Goal: Information Seeking & Learning: Check status

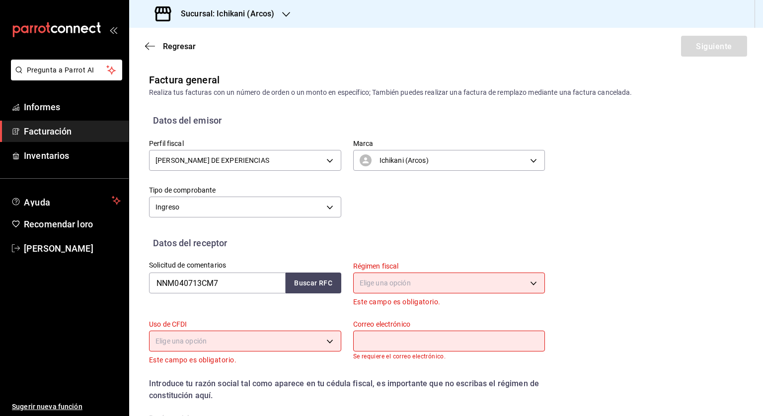
scroll to position [17, 0]
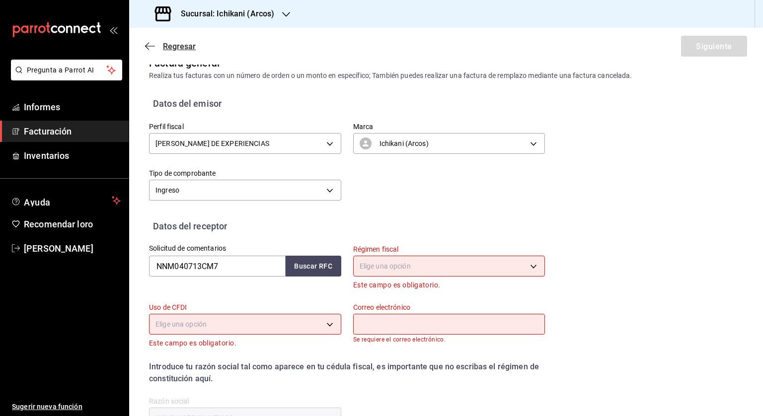
click at [165, 44] on font "Regresar" at bounding box center [179, 46] width 33 height 9
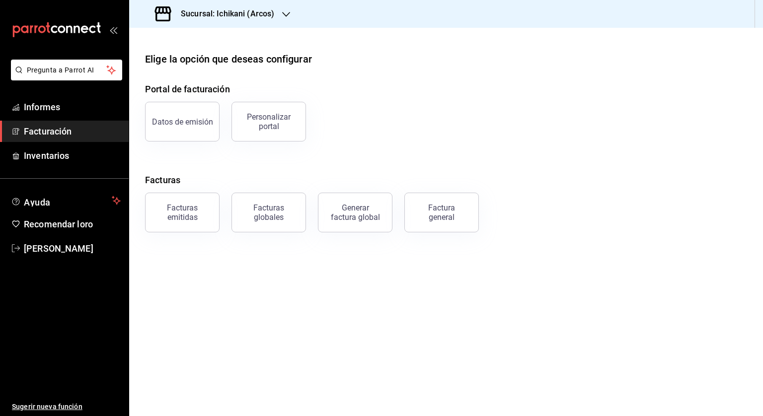
click at [204, 13] on font "Sucursal: Ichikani (Arcos)" at bounding box center [227, 13] width 93 height 9
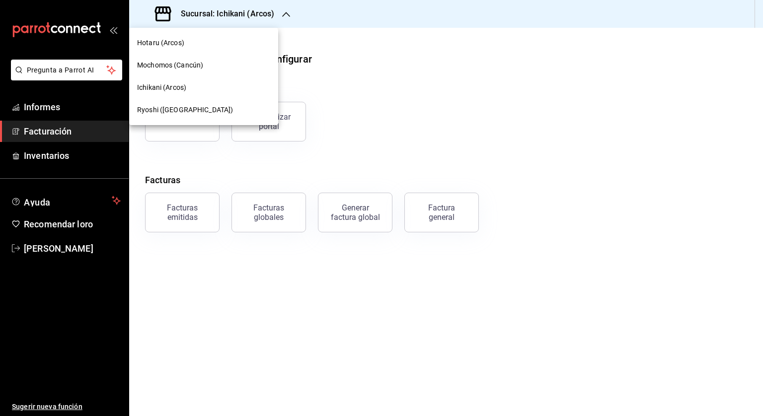
click at [171, 65] on font "Mochomos (Cancún)" at bounding box center [170, 65] width 66 height 8
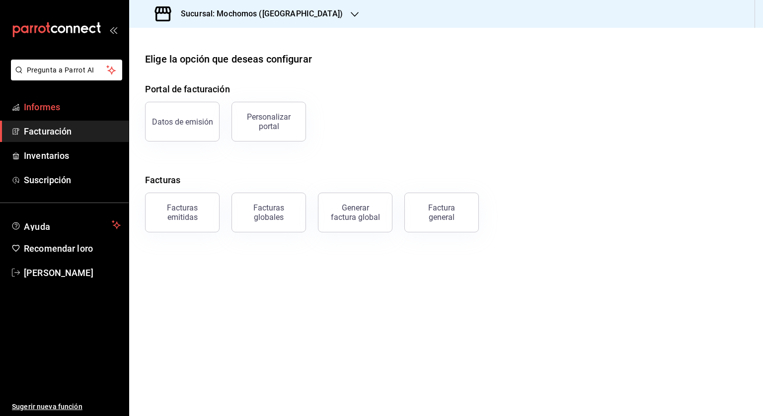
click at [51, 105] on font "Informes" at bounding box center [42, 107] width 36 height 10
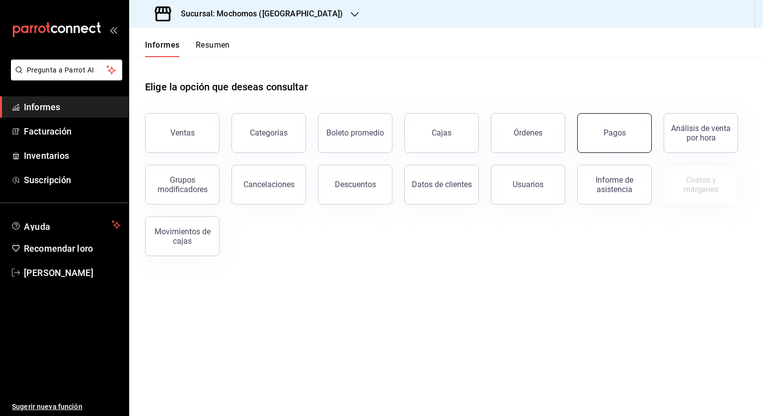
click at [625, 141] on button "Pagos" at bounding box center [614, 133] width 75 height 40
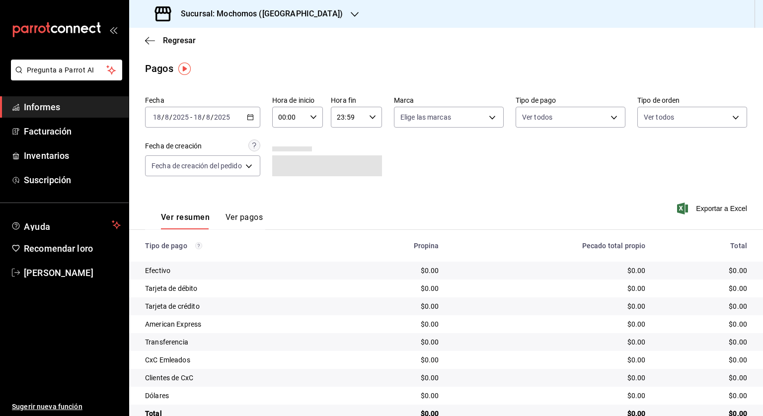
click at [252, 114] on icon "button" at bounding box center [250, 117] width 7 height 7
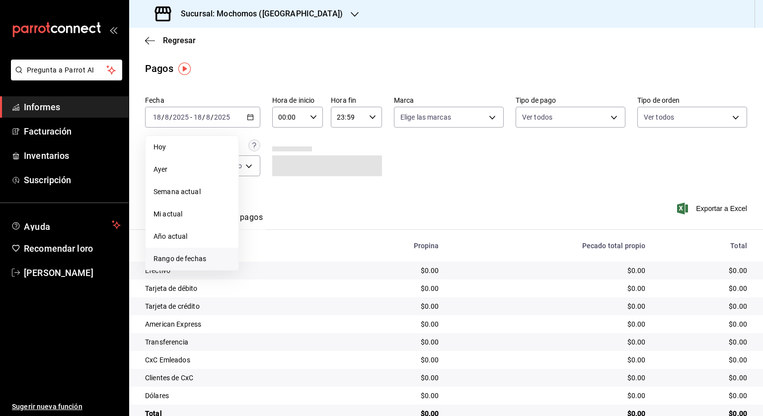
click at [189, 257] on font "Rango de fechas" at bounding box center [179, 259] width 53 height 8
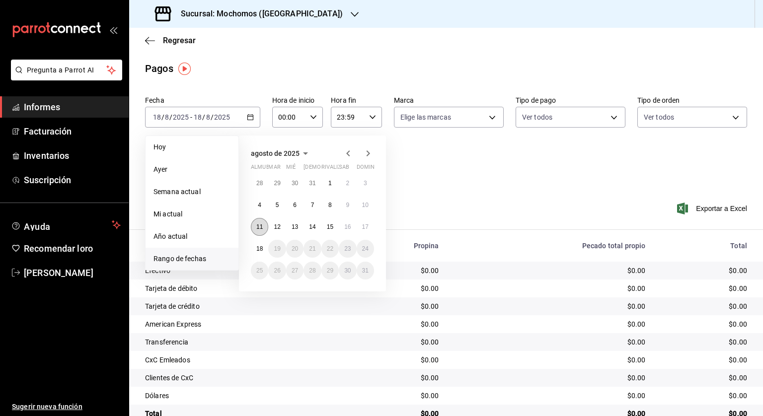
click at [256, 224] on font "11" at bounding box center [259, 227] width 6 height 7
click at [276, 226] on font "12" at bounding box center [277, 227] width 6 height 7
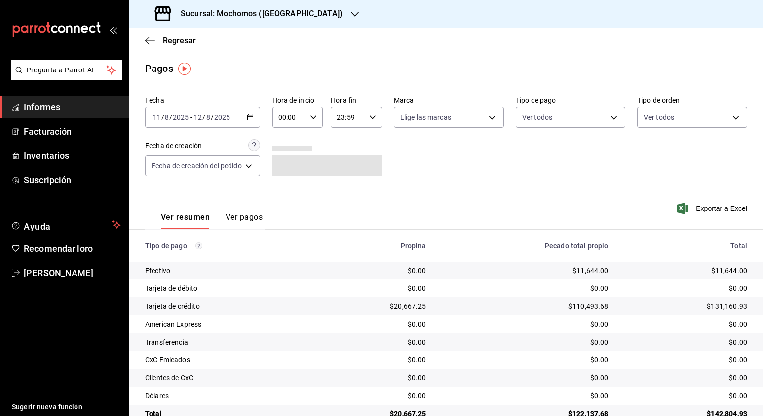
click at [315, 119] on icon "button" at bounding box center [313, 117] width 7 height 7
click at [289, 164] on font "05" at bounding box center [286, 162] width 8 height 8
type input "05:00"
click at [379, 119] on div at bounding box center [381, 208] width 763 height 416
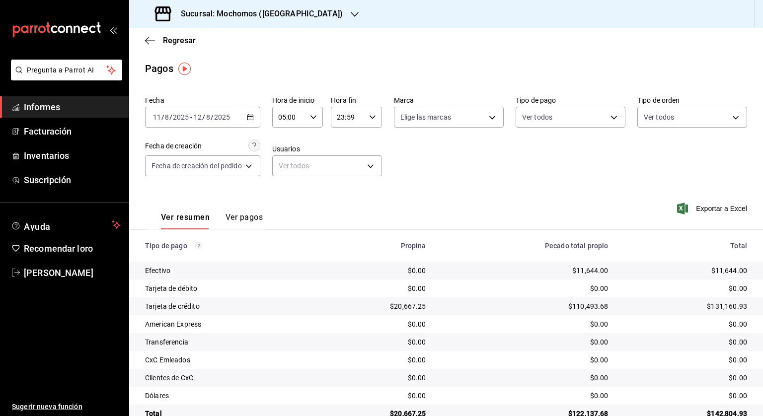
click at [374, 117] on icon "button" at bounding box center [372, 117] width 7 height 7
click at [345, 183] on font "04" at bounding box center [344, 183] width 8 height 8
type input "04:59"
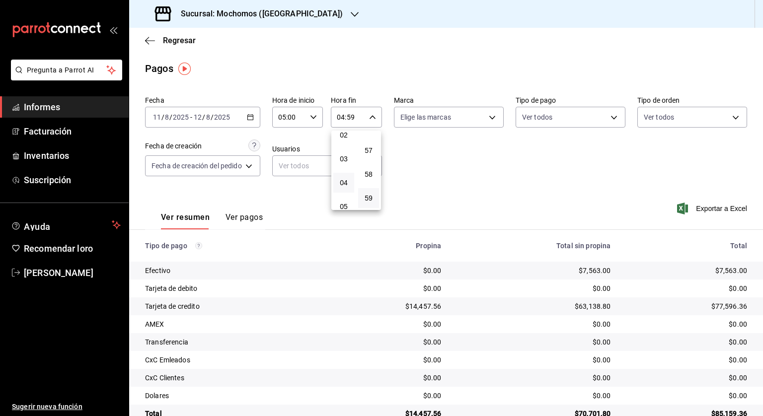
click at [417, 166] on div at bounding box center [381, 208] width 763 height 416
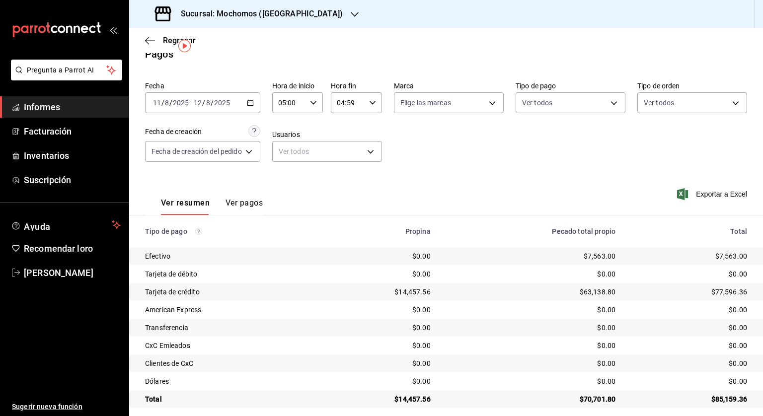
scroll to position [22, 0]
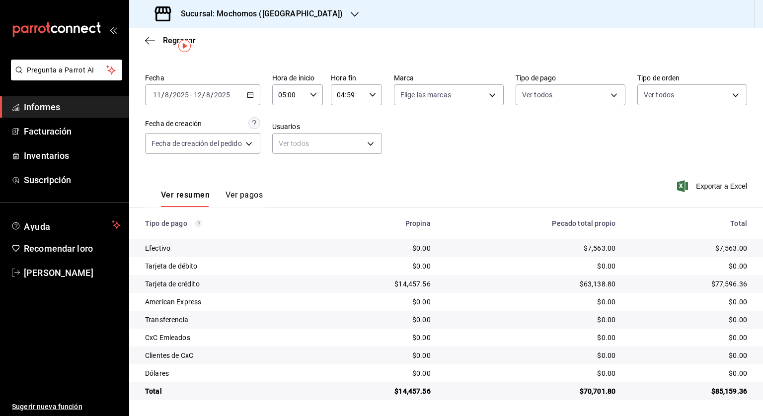
click at [247, 10] on font "Sucursal: Mochomos ([GEOGRAPHIC_DATA])" at bounding box center [262, 13] width 162 height 9
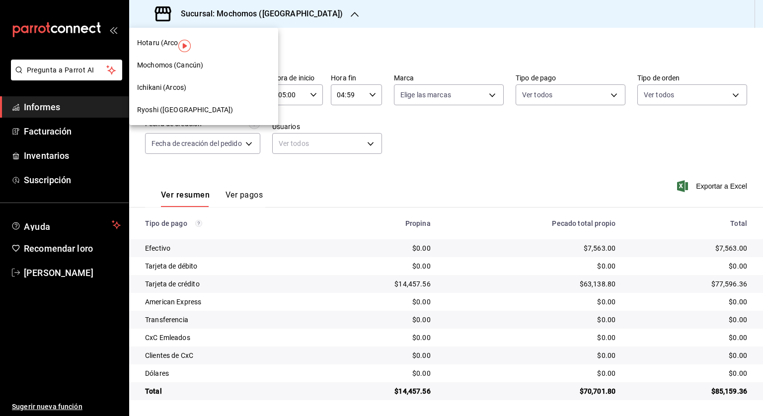
click at [153, 103] on div "Ryoshi ([GEOGRAPHIC_DATA])" at bounding box center [203, 110] width 149 height 22
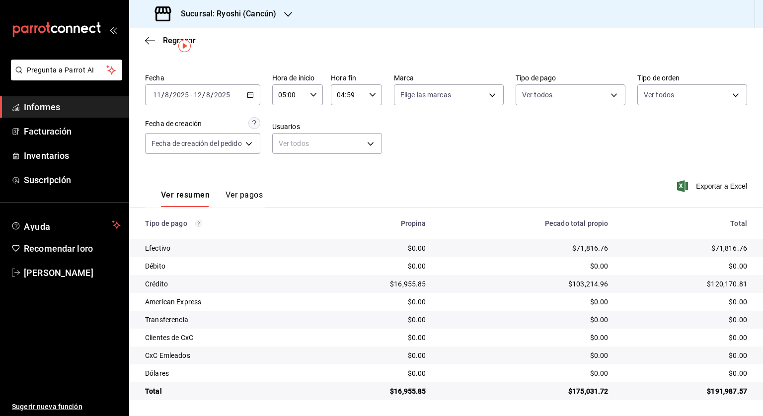
click at [233, 12] on font "Sucursal: Ryoshi (Cancún)" at bounding box center [228, 13] width 95 height 9
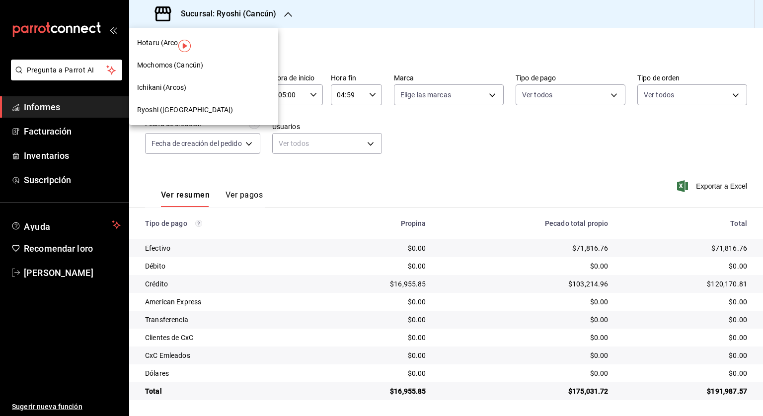
click at [159, 63] on font "Mochomos (Cancún)" at bounding box center [170, 65] width 66 height 8
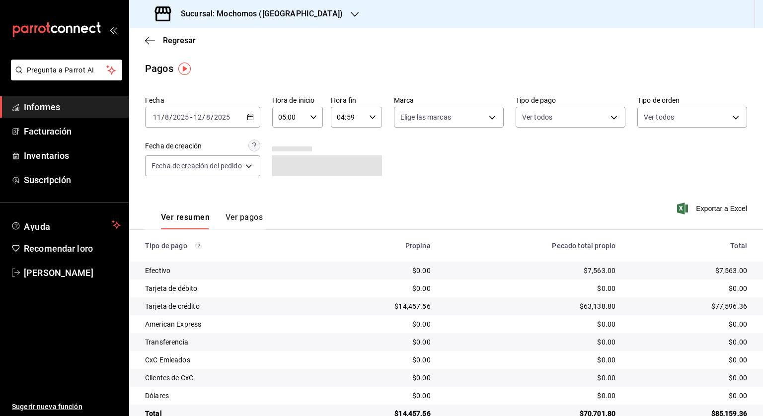
click at [252, 115] on icon "button" at bounding box center [250, 117] width 7 height 7
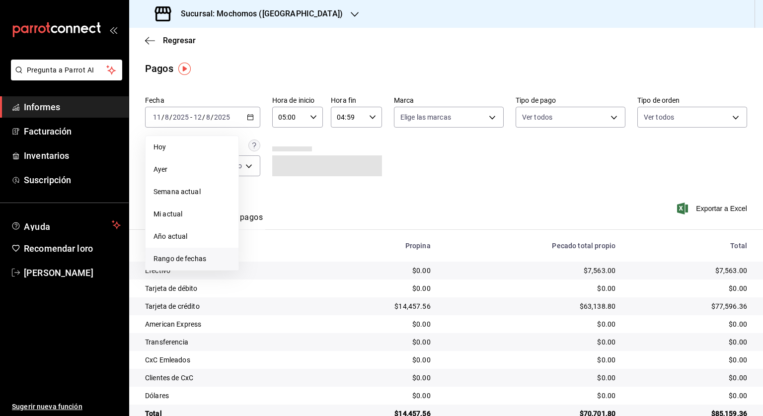
click at [171, 258] on font "Rango de fechas" at bounding box center [179, 259] width 53 height 8
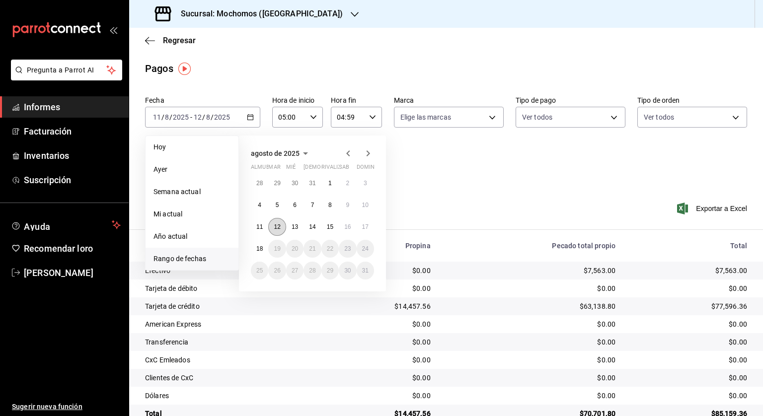
click at [277, 226] on font "12" at bounding box center [277, 227] width 6 height 7
click at [291, 227] on button "13" at bounding box center [294, 227] width 17 height 18
type input "00:00"
type input "23:59"
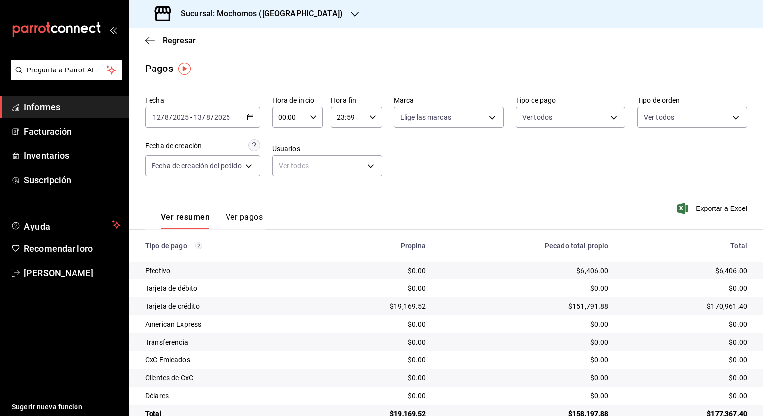
click at [316, 119] on icon "button" at bounding box center [313, 117] width 7 height 7
click at [285, 164] on font "05" at bounding box center [286, 162] width 8 height 8
type input "05:00"
click at [375, 117] on div at bounding box center [381, 208] width 763 height 416
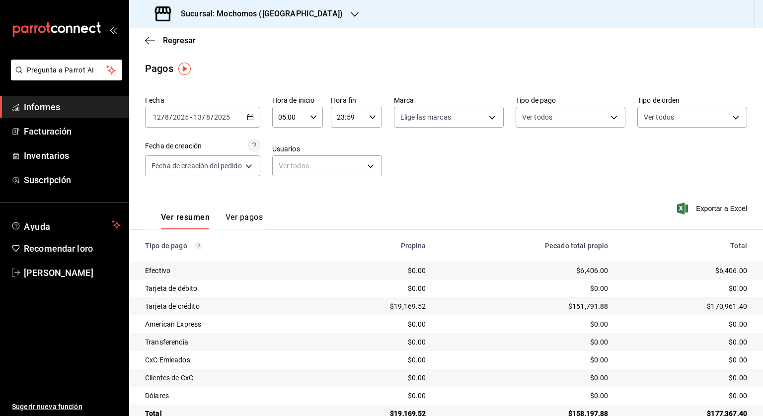
click at [373, 118] on \(Stroke\) "button" at bounding box center [373, 116] width 6 height 3
click at [343, 137] on font "04" at bounding box center [344, 133] width 8 height 8
type input "04:59"
drag, startPoint x: 403, startPoint y: 165, endPoint x: 412, endPoint y: 162, distance: 9.0
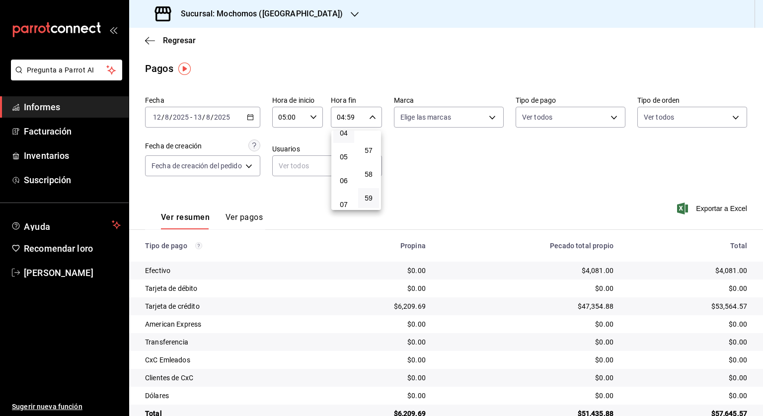
click at [405, 165] on div at bounding box center [381, 208] width 763 height 416
click at [253, 115] on \(Stroke\) "button" at bounding box center [250, 117] width 6 height 5
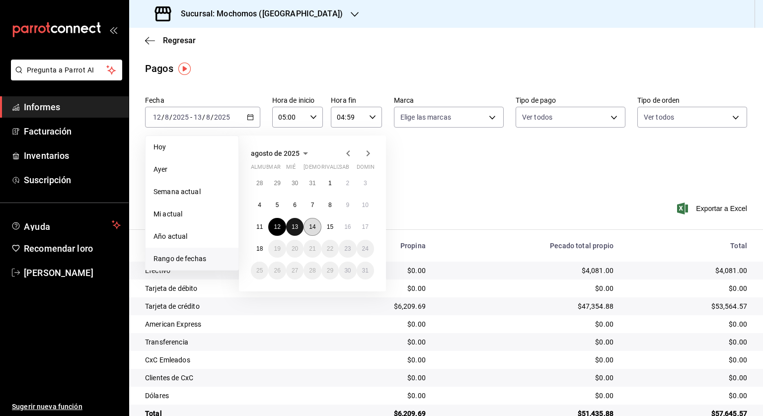
drag, startPoint x: 294, startPoint y: 226, endPoint x: 304, endPoint y: 224, distance: 10.4
click at [295, 226] on font "13" at bounding box center [295, 227] width 6 height 7
click at [317, 223] on button "14" at bounding box center [311, 227] width 17 height 18
type input "00:00"
type input "23:59"
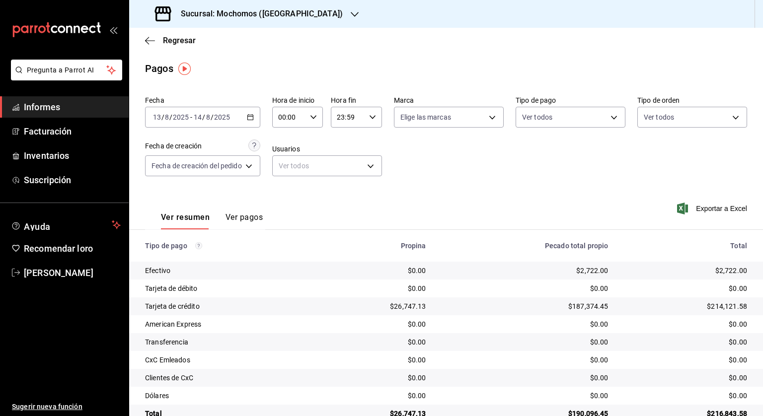
click at [312, 118] on icon "button" at bounding box center [313, 117] width 7 height 7
click at [289, 161] on font "05" at bounding box center [286, 162] width 8 height 8
type input "05:00"
click at [376, 115] on div at bounding box center [381, 208] width 763 height 416
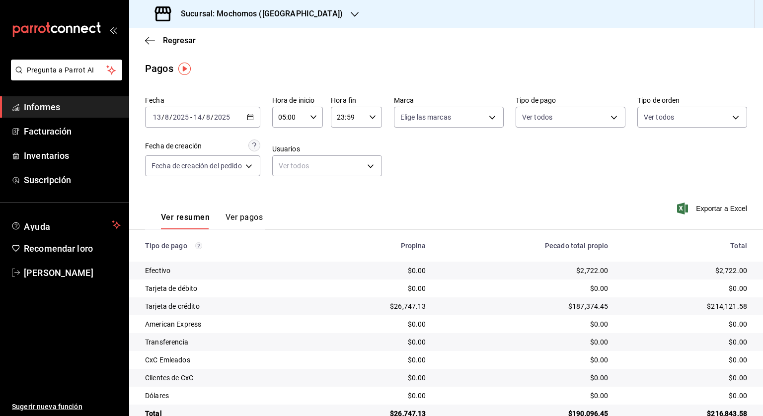
click at [370, 119] on icon "button" at bounding box center [372, 117] width 7 height 7
click at [344, 137] on font "04" at bounding box center [344, 133] width 8 height 8
type input "04:59"
click at [422, 168] on div at bounding box center [381, 208] width 763 height 416
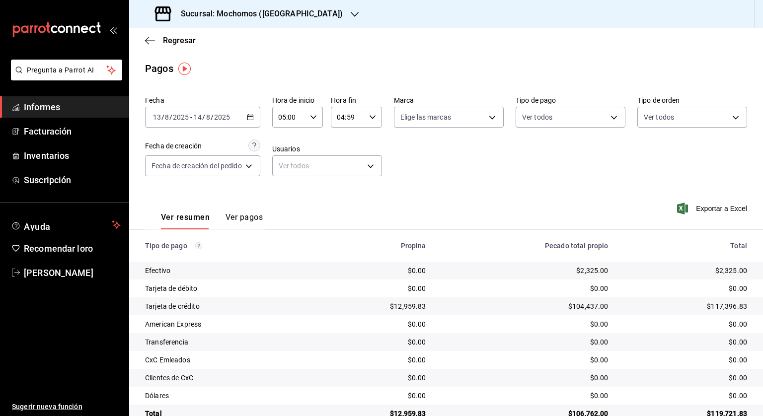
click at [256, 116] on div "[DATE] [DATE] - [DATE] [DATE]" at bounding box center [202, 117] width 115 height 21
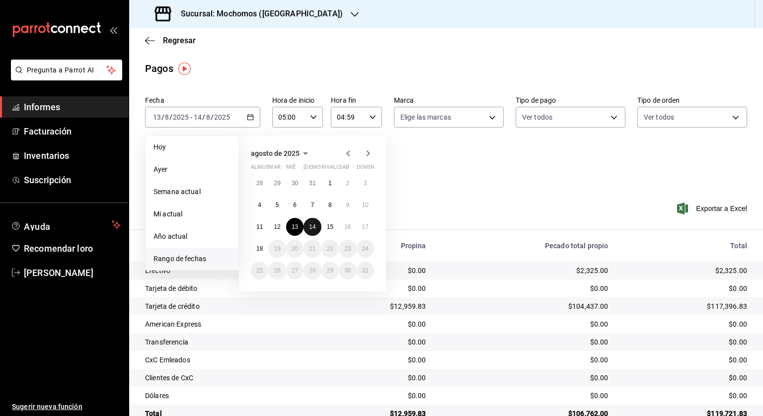
click at [316, 223] on button "14" at bounding box center [311, 227] width 17 height 18
click at [329, 226] on font "15" at bounding box center [330, 227] width 6 height 7
type input "00:00"
type input "23:59"
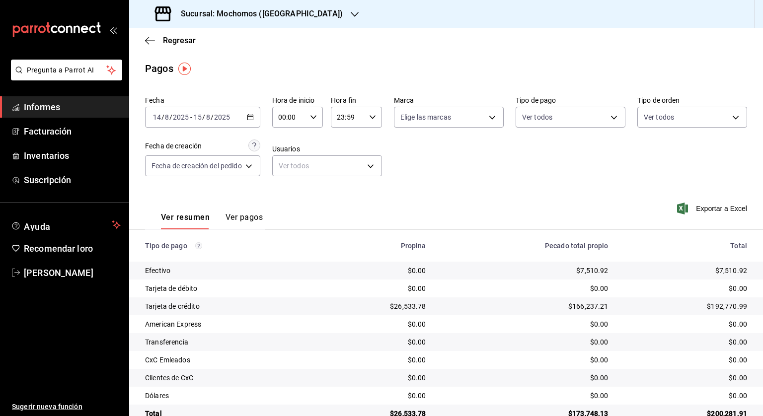
click at [315, 119] on icon "button" at bounding box center [313, 117] width 7 height 7
click at [285, 161] on font "05" at bounding box center [286, 162] width 8 height 8
type input "05:00"
click at [371, 114] on div at bounding box center [381, 208] width 763 height 416
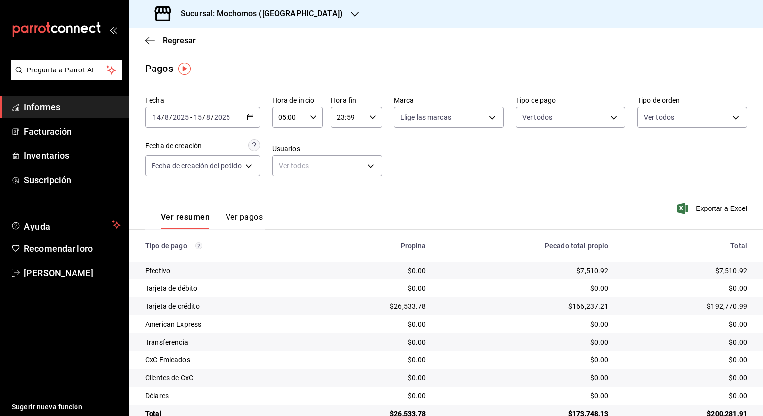
click at [377, 121] on div "23:59 Hora fin" at bounding box center [356, 117] width 51 height 21
click at [336, 138] on button "04" at bounding box center [343, 133] width 21 height 20
type input "04:59"
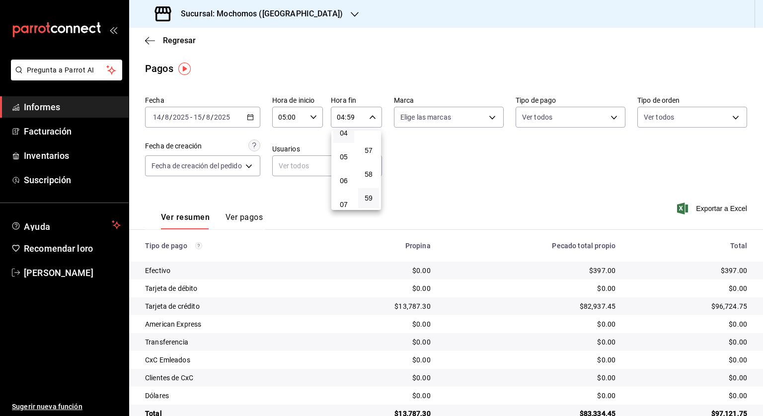
click at [448, 148] on div at bounding box center [381, 208] width 763 height 416
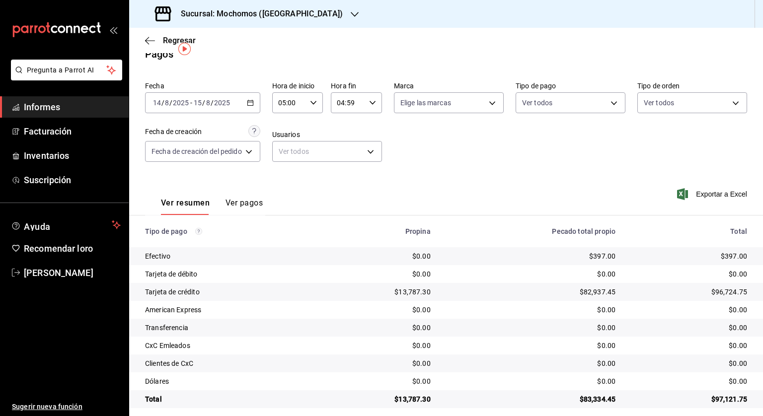
scroll to position [22, 0]
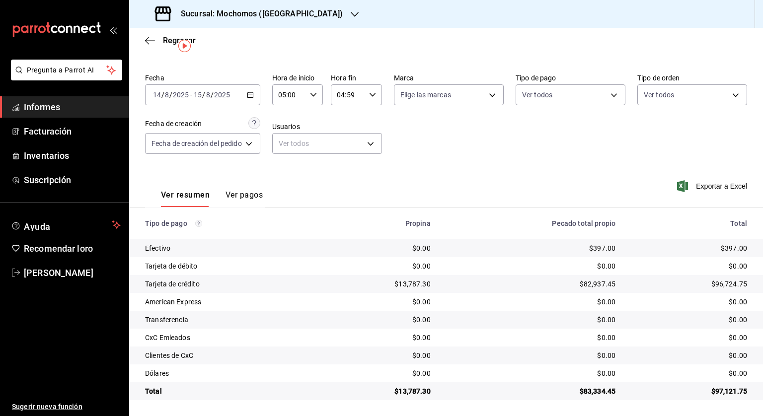
click at [251, 95] on icon "button" at bounding box center [250, 94] width 7 height 7
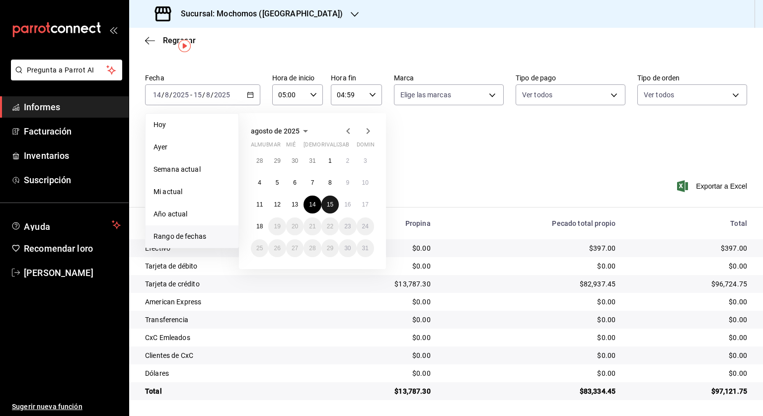
click at [327, 198] on button "15" at bounding box center [329, 205] width 17 height 18
click at [344, 205] on font "16" at bounding box center [347, 204] width 6 height 7
type input "00:00"
type input "23:59"
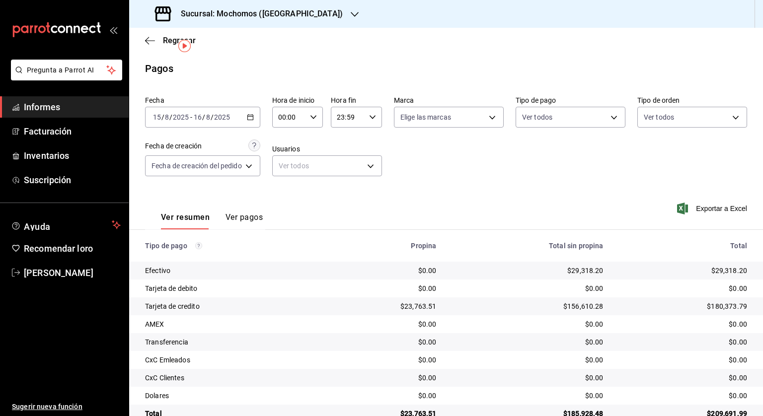
scroll to position [22, 0]
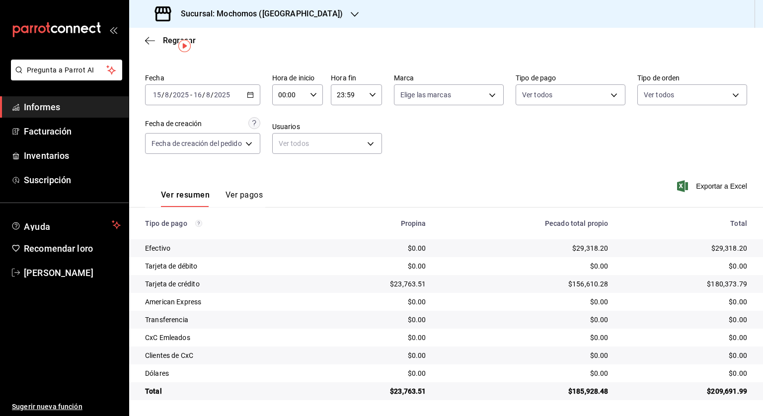
click at [252, 91] on icon "button" at bounding box center [250, 94] width 7 height 7
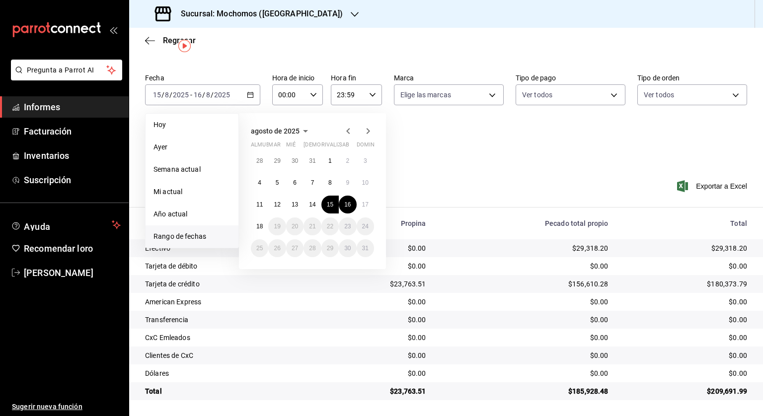
click at [310, 93] on icon "button" at bounding box center [313, 94] width 7 height 7
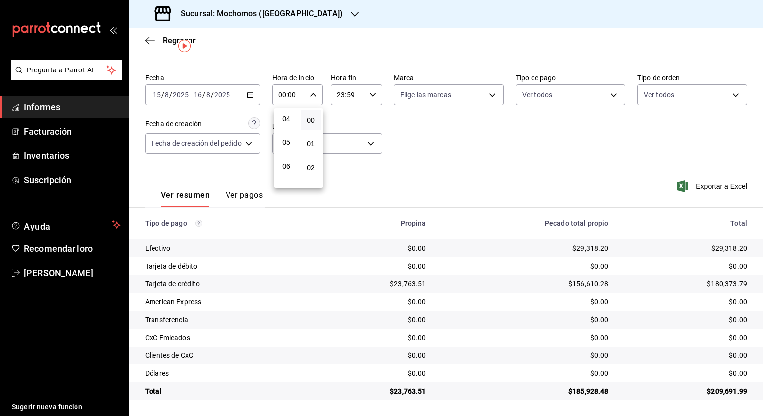
scroll to position [99, 0]
click at [287, 139] on font "05" at bounding box center [286, 140] width 8 height 8
type input "05:00"
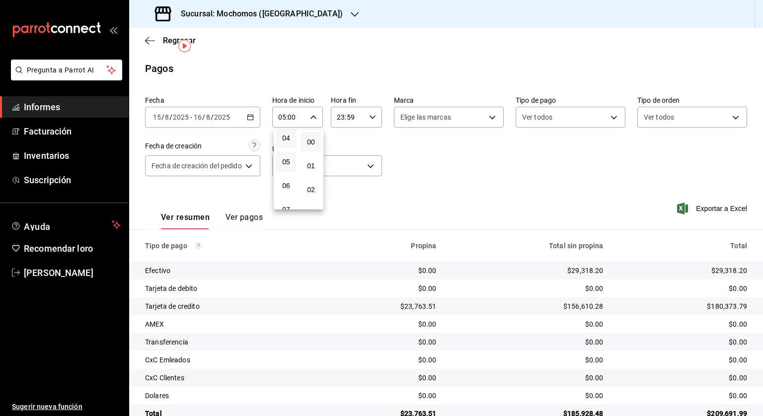
scroll to position [22, 0]
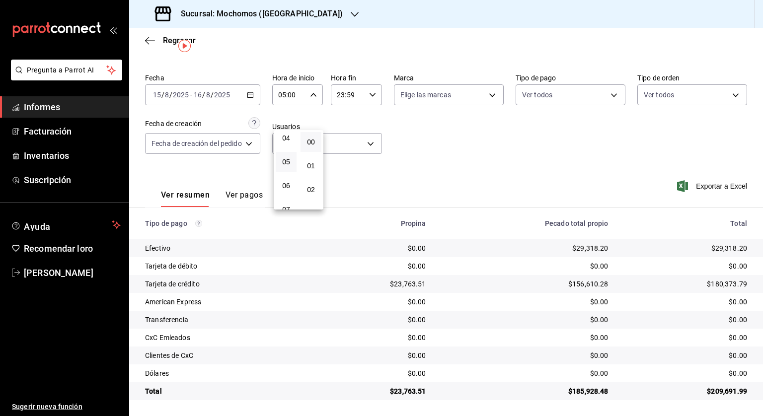
click at [377, 94] on div at bounding box center [381, 208] width 763 height 416
click at [372, 95] on \(Stroke\) "button" at bounding box center [373, 94] width 6 height 3
click at [344, 112] on font "04" at bounding box center [344, 111] width 8 height 8
type input "04:59"
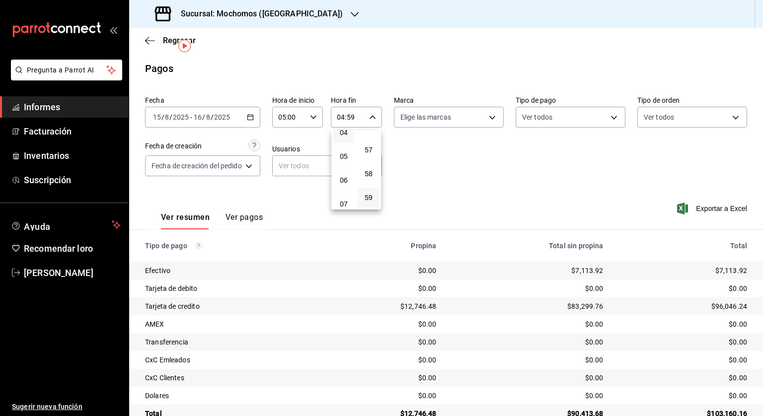
scroll to position [22, 0]
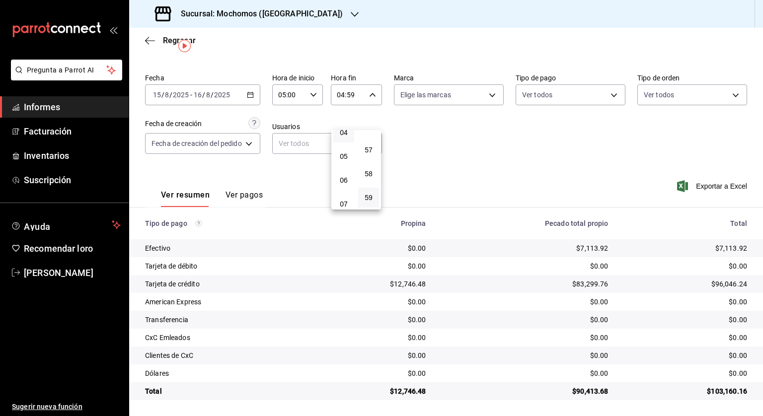
click at [447, 163] on div at bounding box center [381, 208] width 763 height 416
click at [253, 95] on icon "button" at bounding box center [250, 94] width 7 height 7
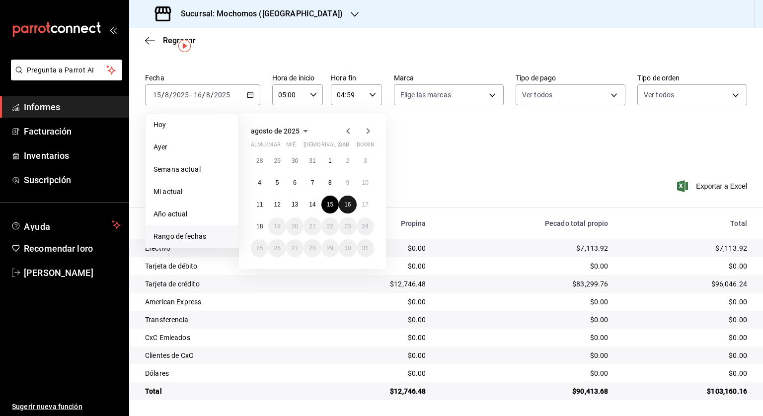
click at [348, 202] on font "16" at bounding box center [347, 204] width 6 height 7
click at [361, 204] on button "17" at bounding box center [365, 205] width 17 height 18
type input "00:00"
type input "23:59"
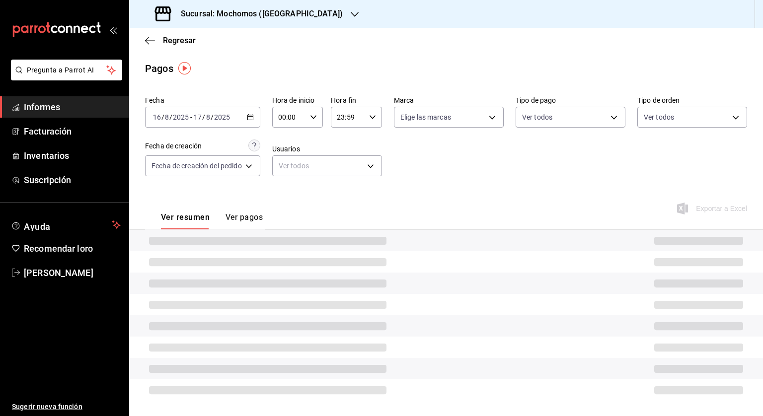
scroll to position [22, 0]
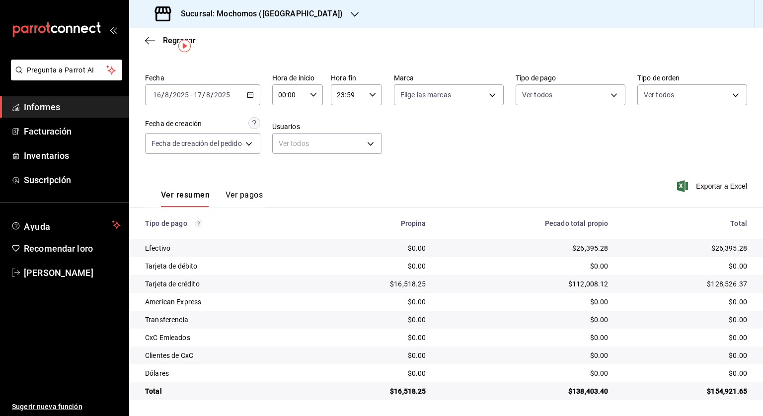
click at [316, 92] on icon "button" at bounding box center [313, 94] width 7 height 7
click at [283, 141] on font "05" at bounding box center [286, 140] width 8 height 8
type input "05:00"
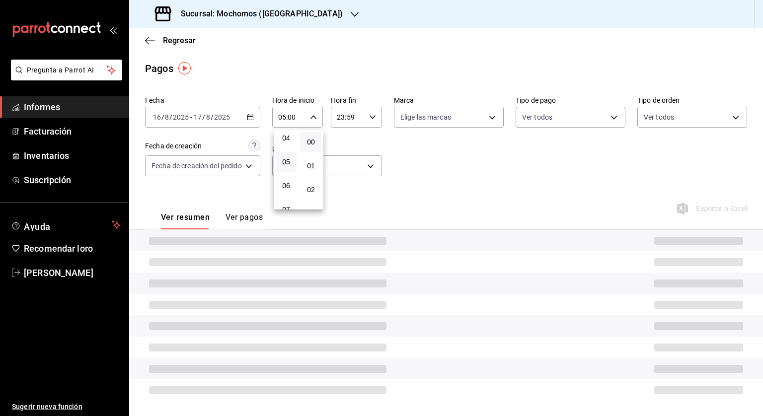
scroll to position [22, 0]
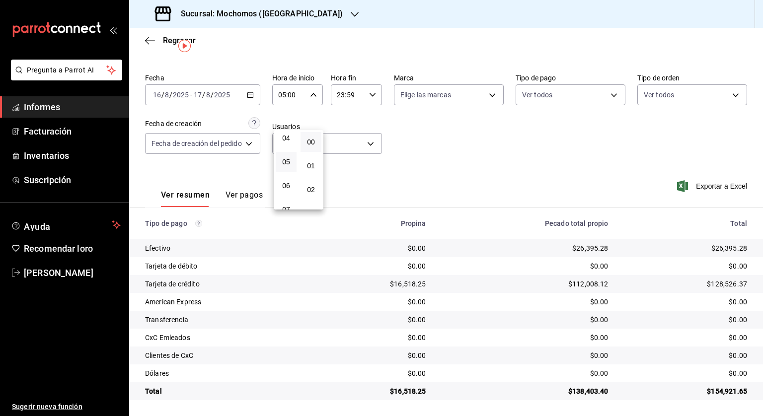
click at [374, 93] on div at bounding box center [381, 208] width 763 height 416
click at [374, 88] on div "23:59 Hora fin" at bounding box center [356, 94] width 51 height 21
click at [343, 113] on font "04" at bounding box center [344, 111] width 8 height 8
type input "04:59"
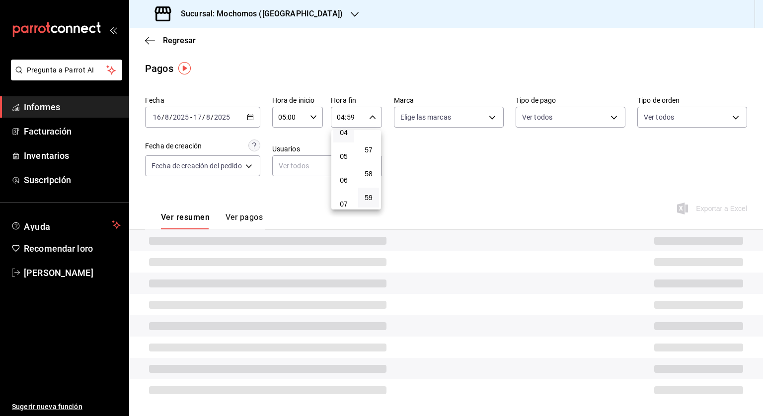
scroll to position [22, 0]
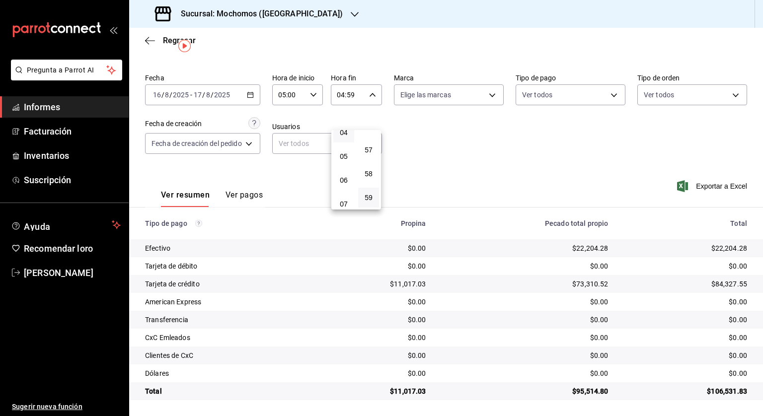
click at [437, 149] on div at bounding box center [381, 208] width 763 height 416
click at [257, 94] on div "[DATE] [DATE] - [DATE] [DATE]" at bounding box center [202, 94] width 115 height 21
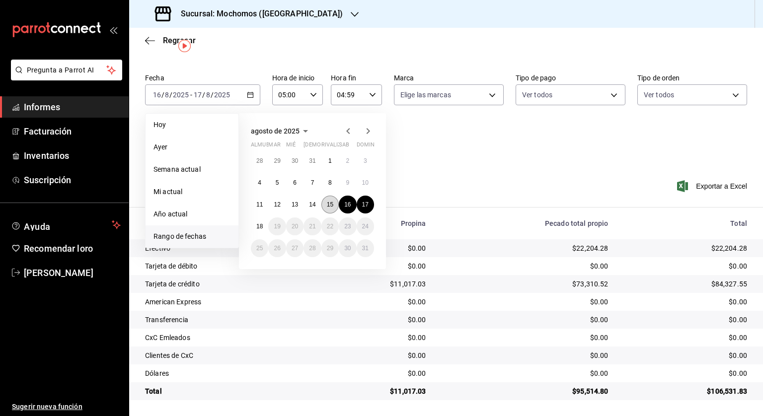
click at [333, 203] on button "15" at bounding box center [329, 205] width 17 height 18
click at [344, 201] on font "16" at bounding box center [347, 204] width 6 height 7
type input "00:00"
type input "23:59"
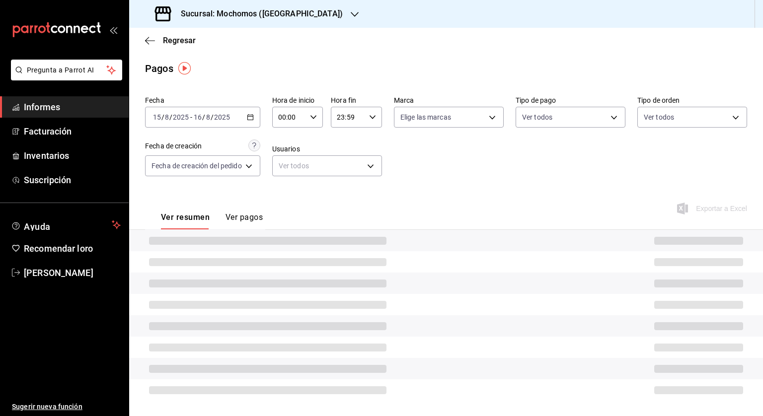
scroll to position [22, 0]
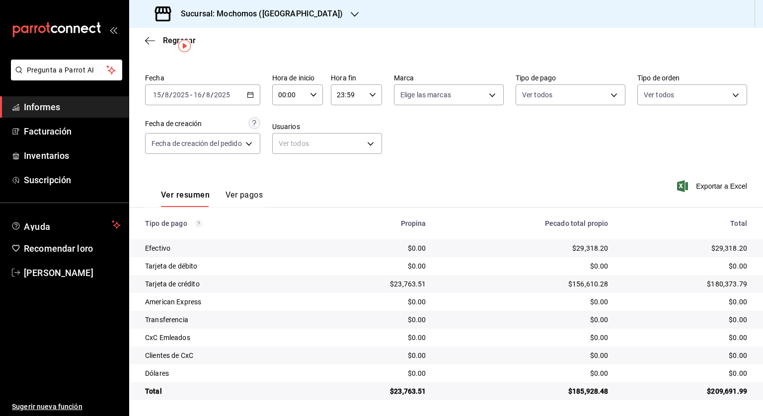
click at [319, 90] on div "00:00 Hora de inicio" at bounding box center [297, 94] width 51 height 21
click at [284, 140] on font "05" at bounding box center [286, 140] width 8 height 8
type input "05:00"
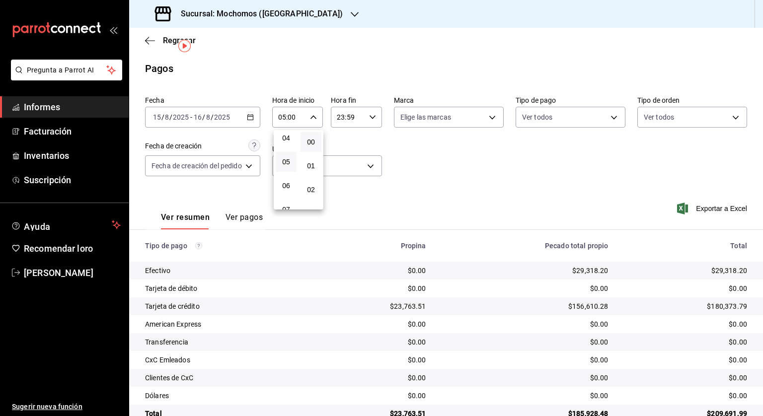
scroll to position [22, 0]
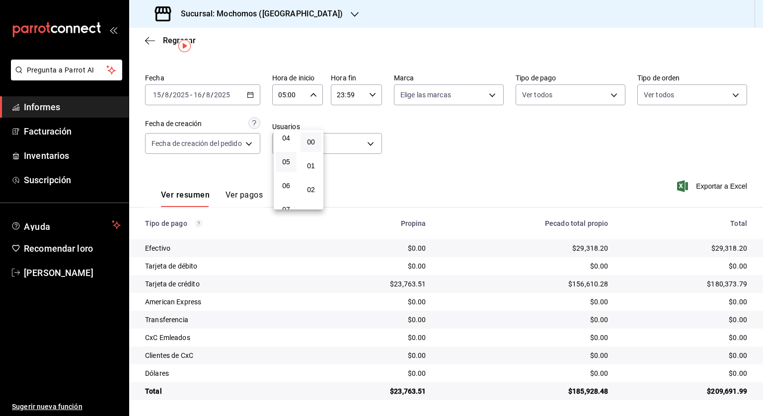
click at [372, 94] on div at bounding box center [381, 208] width 763 height 416
click at [372, 94] on icon "button" at bounding box center [372, 94] width 7 height 7
click at [341, 157] on button "04" at bounding box center [343, 161] width 21 height 20
type input "04:59"
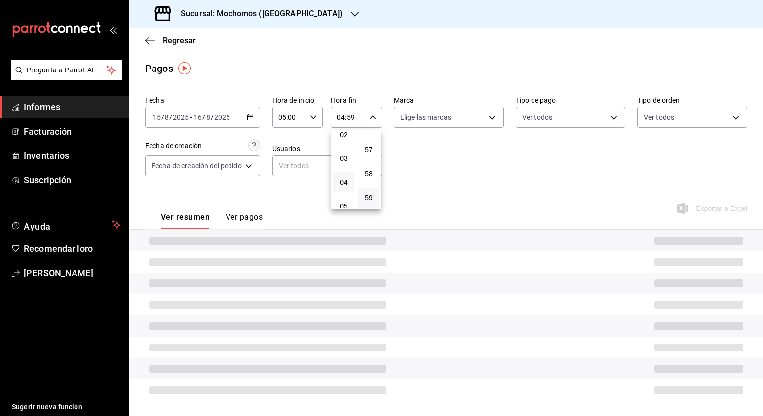
scroll to position [22, 0]
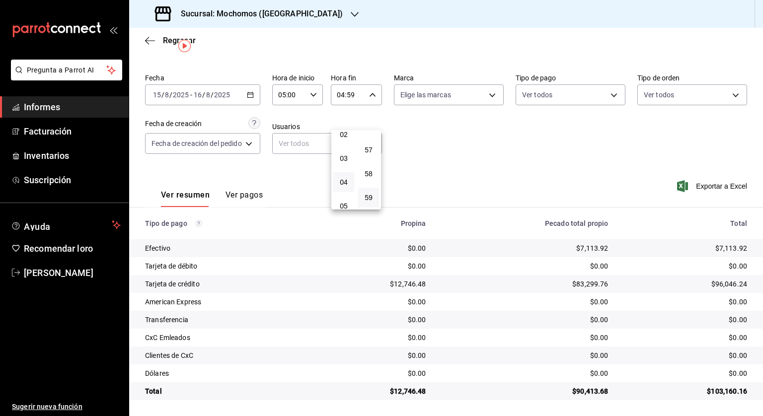
click at [463, 154] on div at bounding box center [381, 208] width 763 height 416
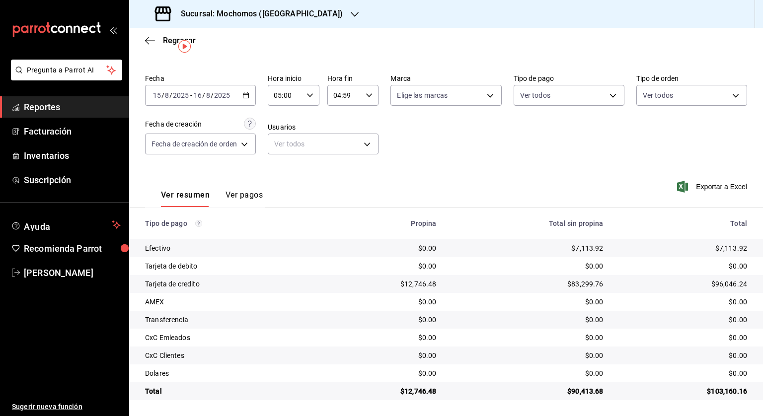
click at [507, 171] on div "Ver resumen Ver pagos Exportar a Excel" at bounding box center [446, 192] width 634 height 53
click at [245, 96] on icon "button" at bounding box center [245, 95] width 7 height 7
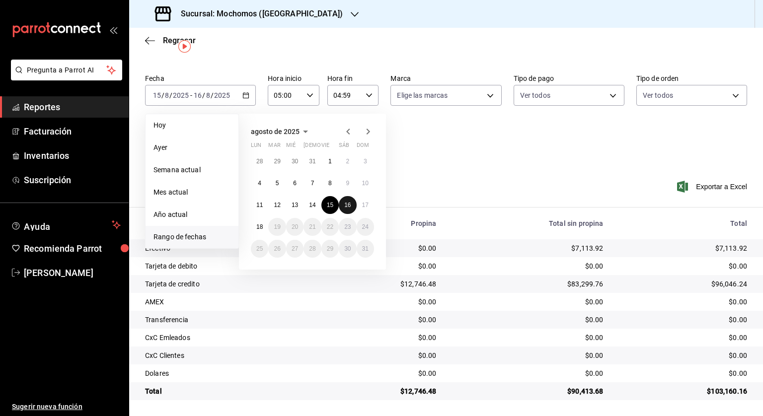
click at [351, 205] on button "16" at bounding box center [347, 205] width 17 height 18
click at [363, 203] on abbr "17" at bounding box center [365, 205] width 6 height 7
type input "00:00"
type input "23:59"
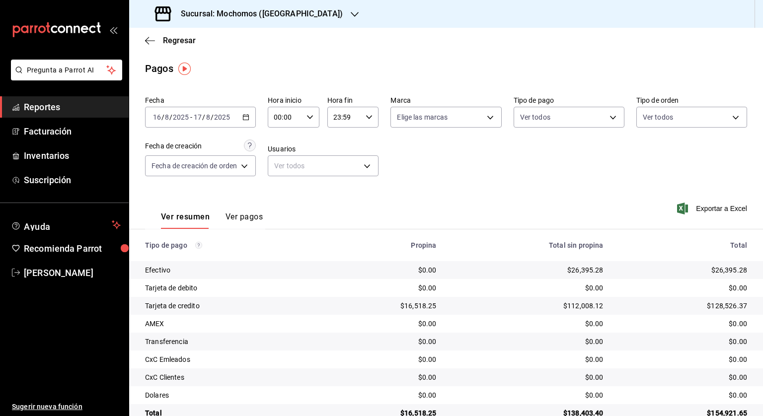
click at [314, 119] on div "00:00 Hora inicio" at bounding box center [294, 117] width 52 height 21
click at [282, 166] on span "05" at bounding box center [280, 162] width 9 height 8
type input "05:00"
click at [370, 115] on div at bounding box center [381, 208] width 763 height 416
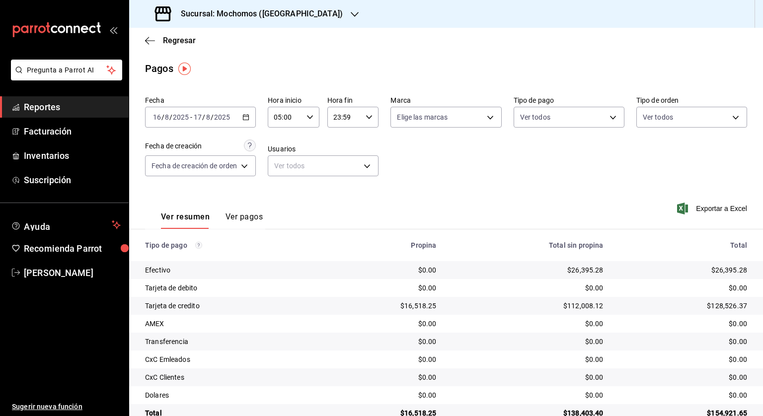
click at [369, 117] on \(Stroke\) "button" at bounding box center [369, 116] width 6 height 3
click at [341, 156] on span "05" at bounding box center [339, 157] width 9 height 8
click at [328, 129] on div at bounding box center [381, 208] width 763 height 416
click at [360, 116] on input "05:59" at bounding box center [344, 117] width 35 height 20
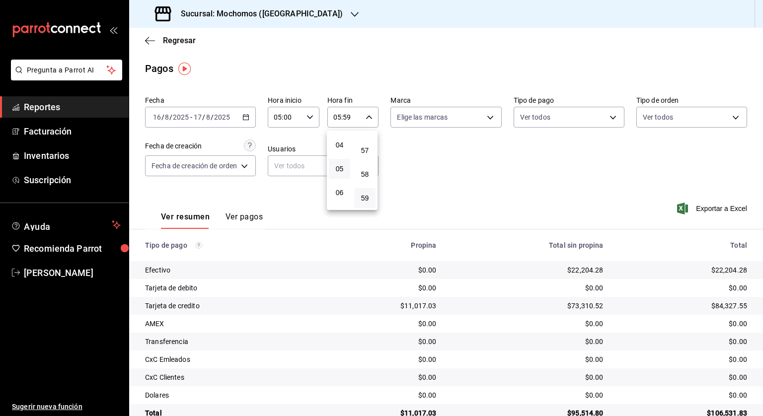
scroll to position [72, 0]
click at [338, 169] on span "04" at bounding box center [339, 166] width 9 height 8
type input "04:59"
click at [425, 177] on div at bounding box center [381, 208] width 763 height 416
click at [249, 8] on h3 "Sucursal: Mochomos ([GEOGRAPHIC_DATA])" at bounding box center [258, 14] width 170 height 12
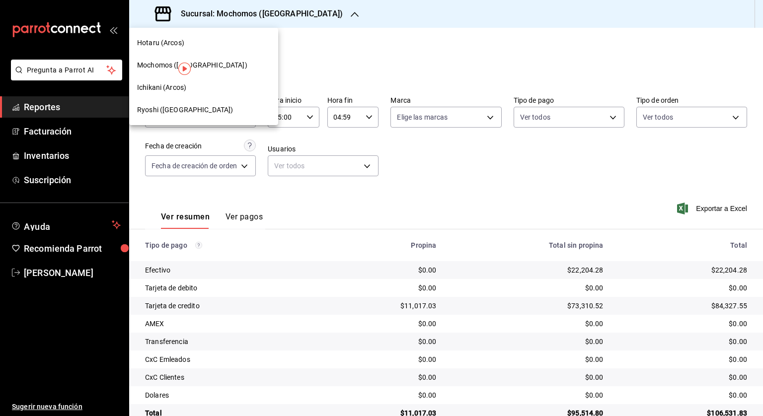
click at [152, 103] on div "Ryoshi ([GEOGRAPHIC_DATA])" at bounding box center [203, 110] width 149 height 22
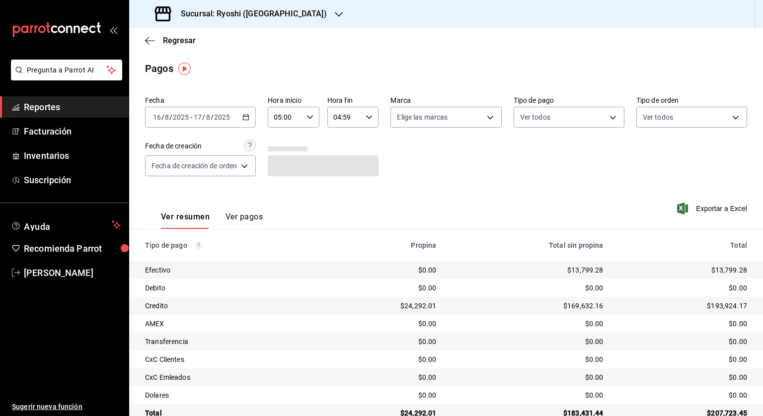
click at [243, 116] on \(Stroke\) "button" at bounding box center [246, 117] width 6 height 5
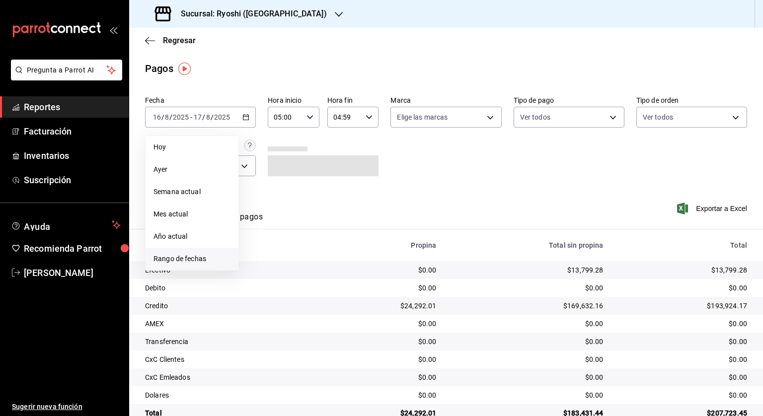
click at [182, 262] on span "Rango de fechas" at bounding box center [191, 259] width 77 height 10
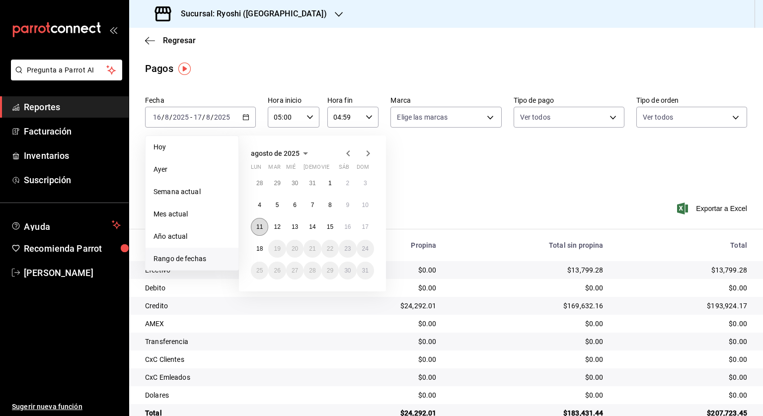
drag, startPoint x: 255, startPoint y: 228, endPoint x: 262, endPoint y: 227, distance: 7.0
click at [256, 228] on button "11" at bounding box center [259, 227] width 17 height 18
click at [272, 226] on button "12" at bounding box center [276, 227] width 17 height 18
type input "00:00"
type input "23:59"
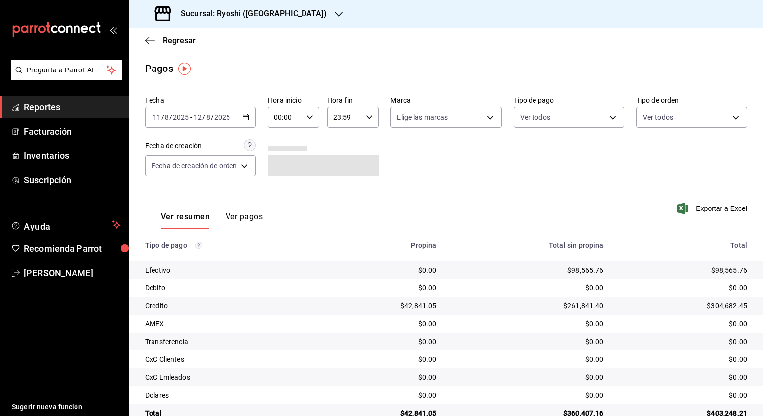
click at [311, 119] on icon "button" at bounding box center [309, 117] width 7 height 7
click at [280, 154] on button "05" at bounding box center [280, 162] width 21 height 20
type input "05:00"
click at [370, 115] on div at bounding box center [381, 208] width 763 height 416
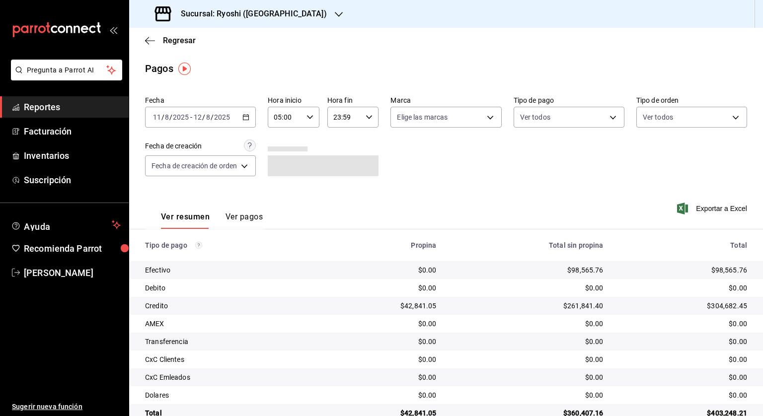
click at [370, 117] on \(Stroke\) "button" at bounding box center [369, 116] width 6 height 3
click at [343, 136] on span "04" at bounding box center [339, 133] width 9 height 8
type input "04:59"
click at [405, 169] on div at bounding box center [381, 208] width 763 height 416
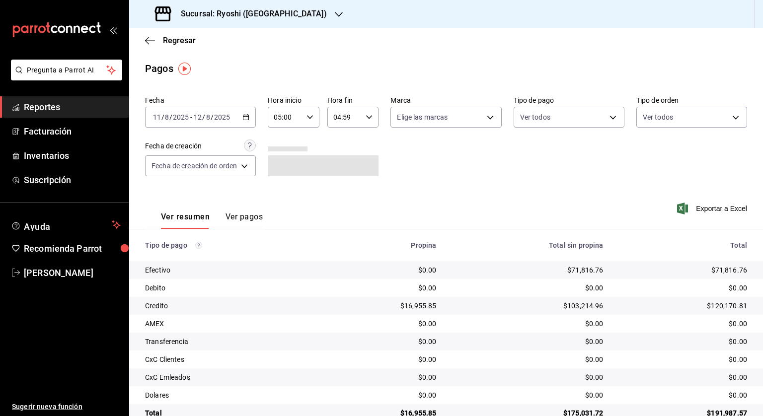
click at [246, 117] on icon "button" at bounding box center [245, 117] width 7 height 7
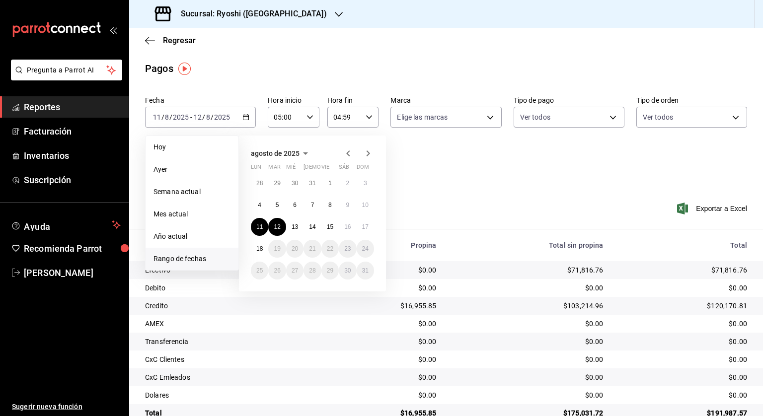
click at [441, 162] on div "Fecha [DATE] [DATE] - [DATE] [DATE] [PERSON_NAME] Semana actual Mes actual Año …" at bounding box center [446, 140] width 602 height 96
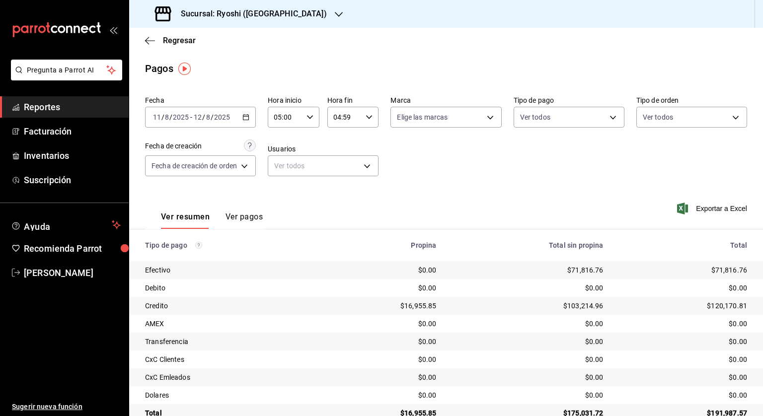
click at [244, 119] on icon "button" at bounding box center [245, 117] width 7 height 7
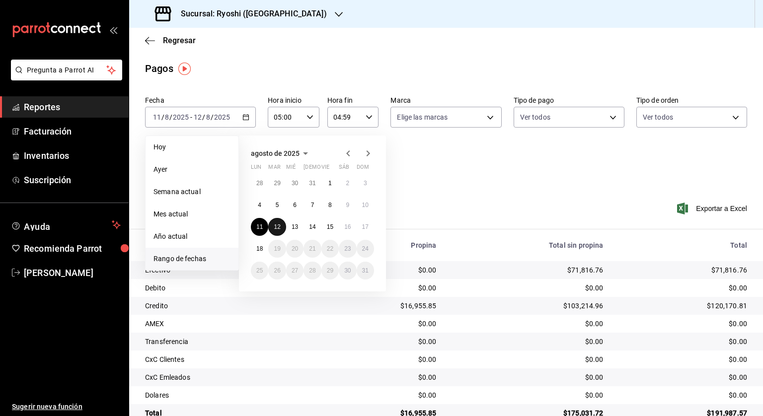
click at [279, 227] on abbr "12" at bounding box center [277, 227] width 6 height 7
click at [294, 228] on abbr "13" at bounding box center [295, 227] width 6 height 7
type input "00:00"
type input "23:59"
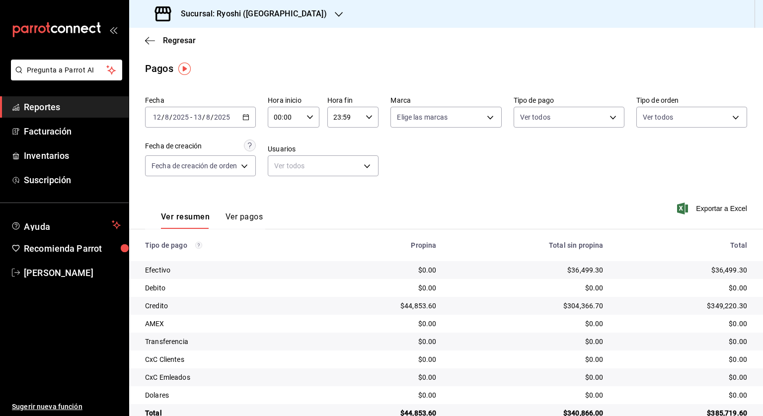
click at [308, 117] on icon "button" at bounding box center [309, 117] width 7 height 7
click at [285, 162] on span "05" at bounding box center [280, 162] width 9 height 8
type input "05:00"
click at [371, 117] on div at bounding box center [381, 208] width 763 height 416
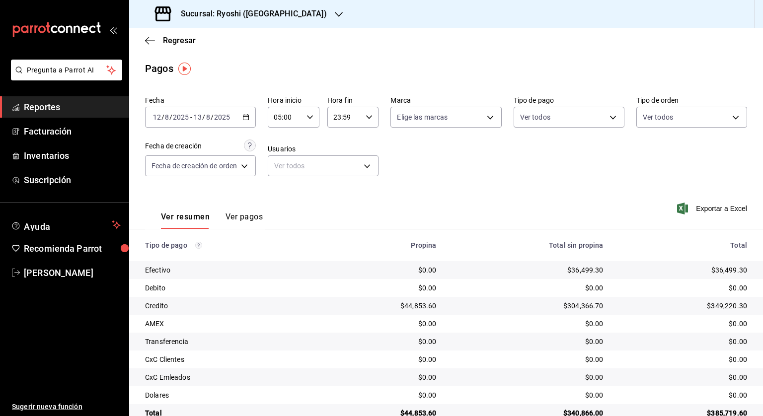
click at [368, 119] on icon "button" at bounding box center [369, 117] width 7 height 7
click at [340, 137] on span "04" at bounding box center [339, 133] width 9 height 8
type input "04:59"
click at [436, 173] on div at bounding box center [381, 208] width 763 height 416
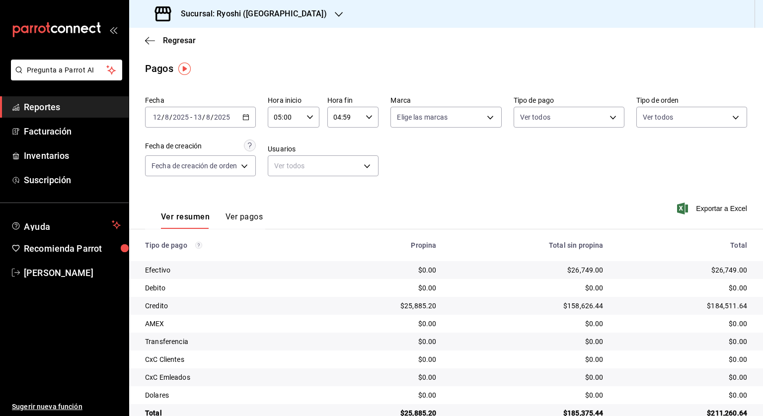
click at [249, 114] on icon "button" at bounding box center [245, 117] width 7 height 7
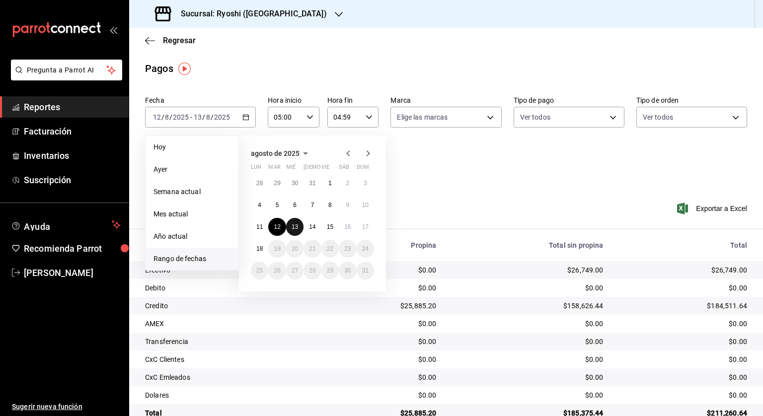
click at [294, 224] on abbr "13" at bounding box center [295, 227] width 6 height 7
click at [307, 223] on button "14" at bounding box center [311, 227] width 17 height 18
type input "00:00"
type input "23:59"
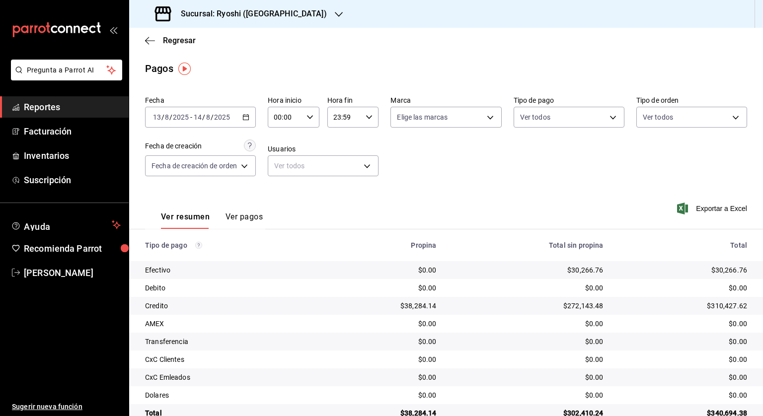
click at [312, 115] on icon "button" at bounding box center [309, 117] width 7 height 7
click at [282, 162] on span "05" at bounding box center [280, 162] width 9 height 8
type input "05:00"
click at [370, 115] on div at bounding box center [381, 208] width 763 height 416
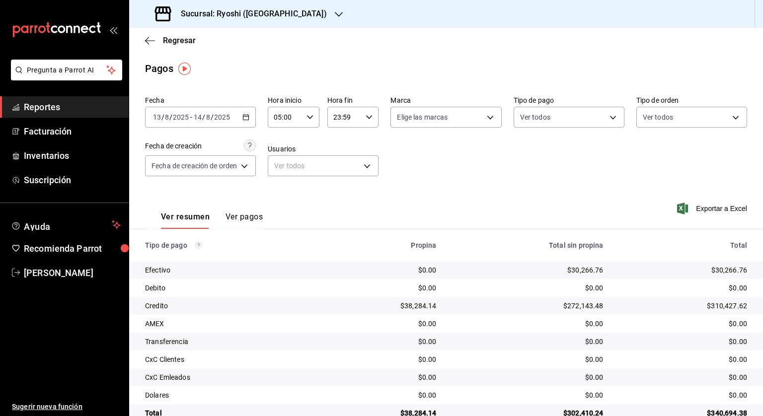
click at [370, 117] on \(Stroke\) "button" at bounding box center [369, 116] width 6 height 3
click at [337, 182] on span "04" at bounding box center [339, 183] width 9 height 8
type input "04:59"
click at [409, 168] on div at bounding box center [381, 208] width 763 height 416
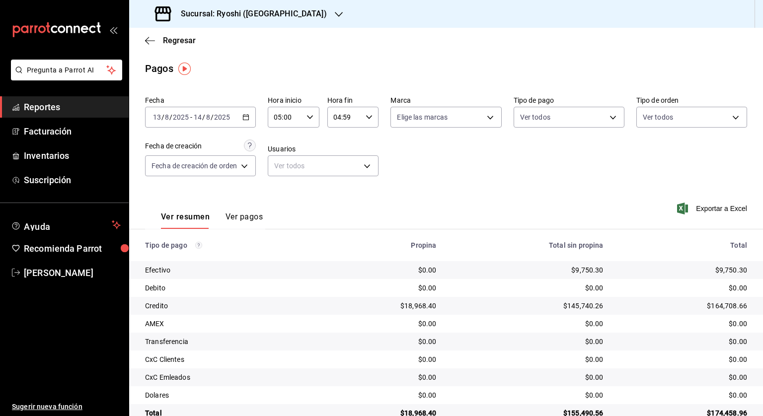
click at [248, 119] on icon "button" at bounding box center [245, 117] width 7 height 7
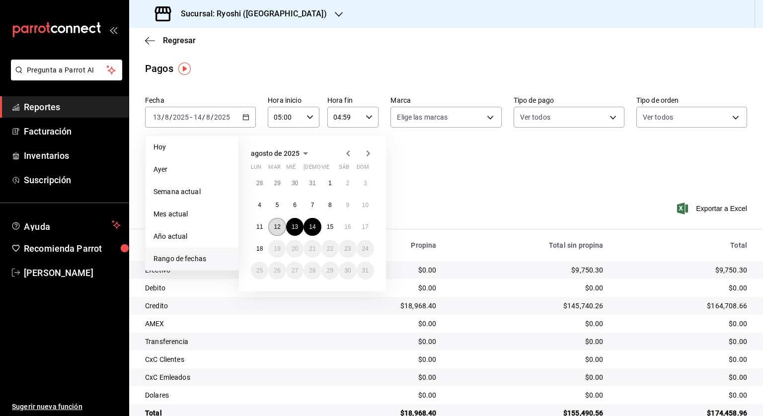
click at [279, 226] on abbr "12" at bounding box center [277, 227] width 6 height 7
click at [296, 226] on abbr "13" at bounding box center [295, 227] width 6 height 7
type input "00:00"
type input "23:59"
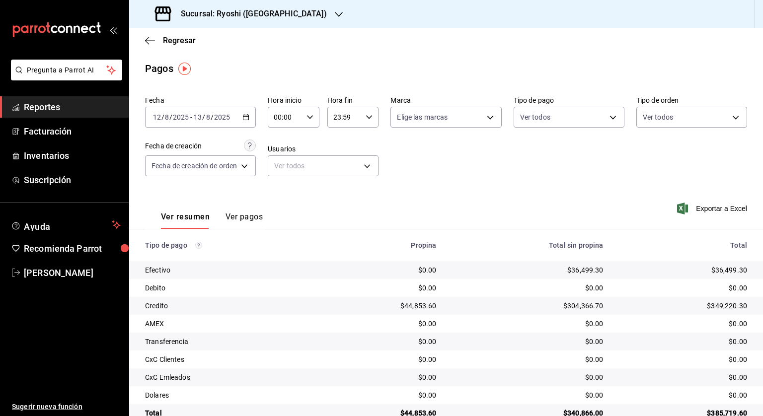
click at [311, 118] on icon "button" at bounding box center [309, 117] width 7 height 7
click at [284, 164] on span "05" at bounding box center [280, 162] width 9 height 8
type input "05:00"
click at [369, 118] on div at bounding box center [381, 208] width 763 height 416
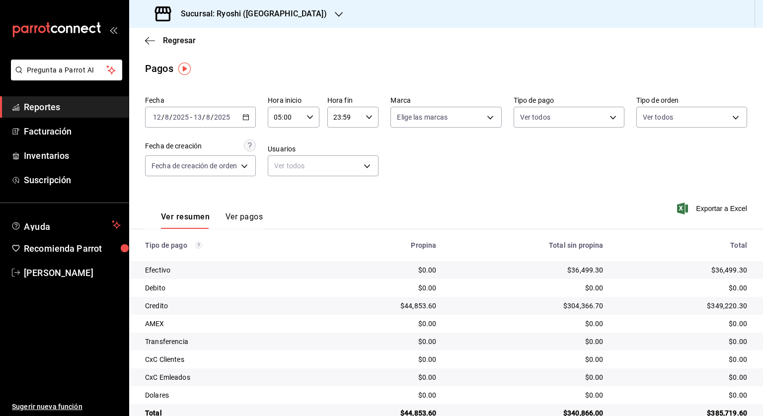
click at [368, 117] on icon "button" at bounding box center [369, 117] width 7 height 7
click at [339, 182] on span "04" at bounding box center [339, 183] width 9 height 8
type input "04:59"
click at [450, 164] on div at bounding box center [381, 208] width 763 height 416
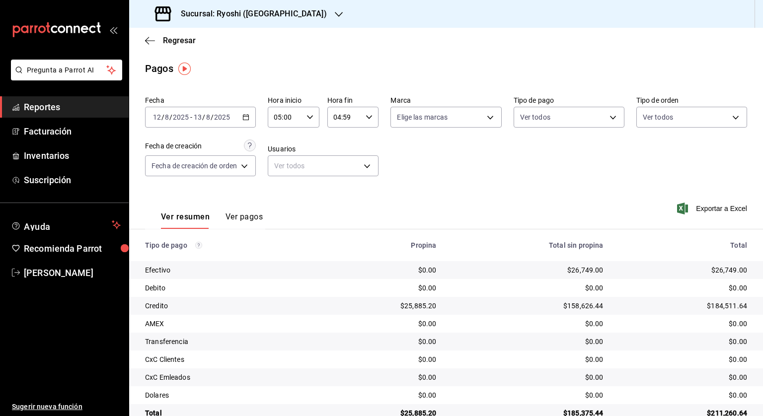
click at [245, 115] on icon "button" at bounding box center [245, 117] width 7 height 7
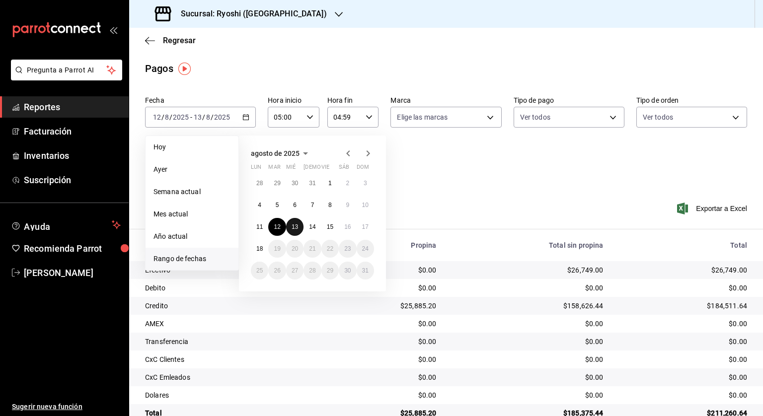
click at [294, 226] on abbr "13" at bounding box center [295, 227] width 6 height 7
click at [310, 227] on abbr "14" at bounding box center [312, 227] width 6 height 7
type input "00:00"
type input "23:59"
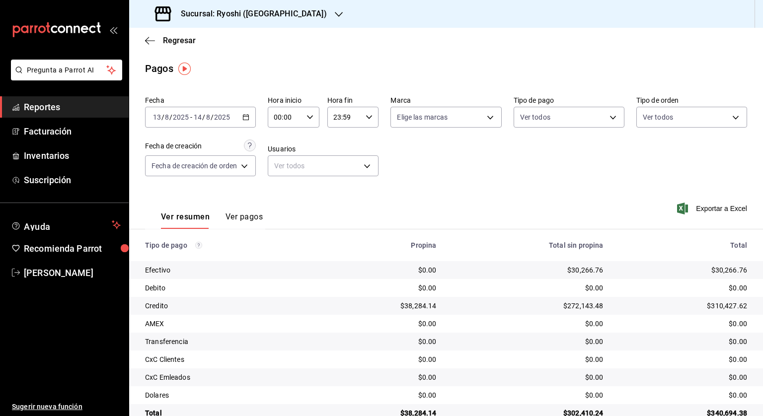
click at [311, 117] on icon "button" at bounding box center [309, 117] width 7 height 7
click at [278, 161] on span "05" at bounding box center [280, 162] width 9 height 8
type input "05:00"
click at [374, 121] on div at bounding box center [381, 208] width 763 height 416
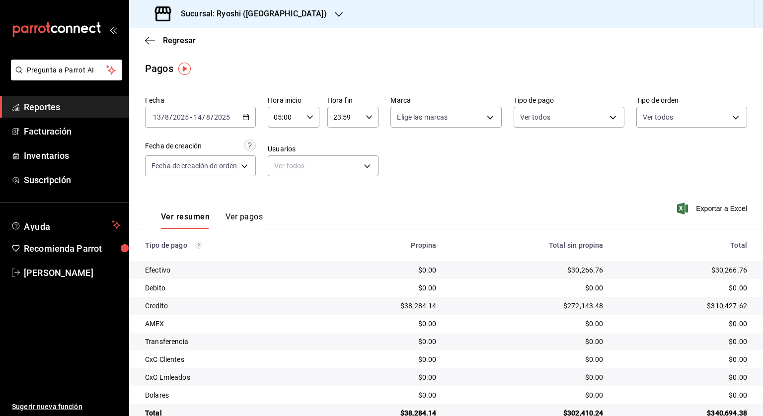
click at [368, 119] on icon "button" at bounding box center [369, 117] width 7 height 7
click at [341, 134] on span "04" at bounding box center [339, 133] width 9 height 8
type input "04:59"
click at [420, 164] on div at bounding box center [381, 208] width 763 height 416
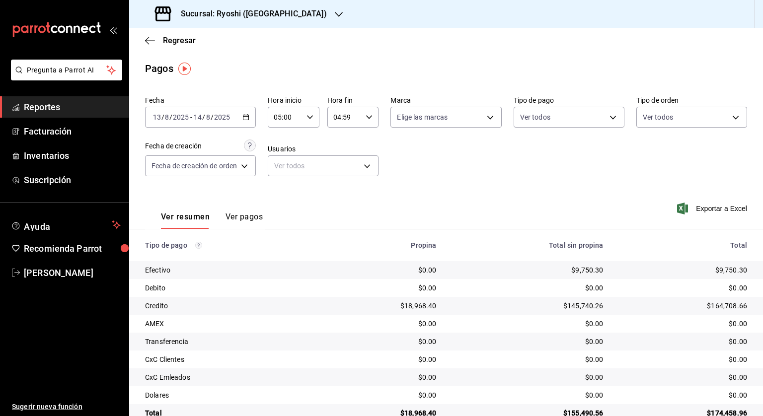
click at [248, 119] on icon "button" at bounding box center [245, 117] width 7 height 7
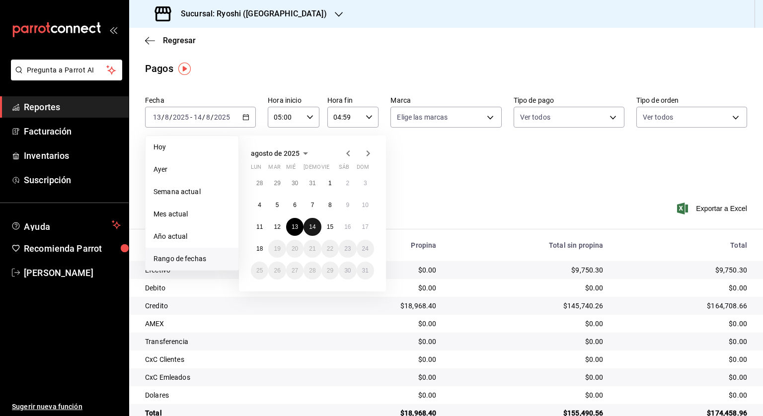
click at [312, 225] on abbr "14" at bounding box center [312, 227] width 6 height 7
click at [325, 226] on button "15" at bounding box center [329, 227] width 17 height 18
type input "00:00"
type input "23:59"
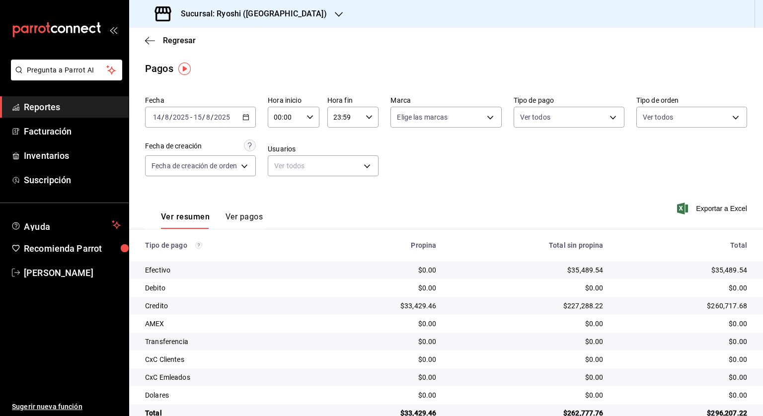
click at [310, 119] on icon "button" at bounding box center [309, 117] width 7 height 7
click at [287, 167] on button "05" at bounding box center [280, 162] width 21 height 20
type input "05:00"
click at [370, 117] on div at bounding box center [381, 208] width 763 height 416
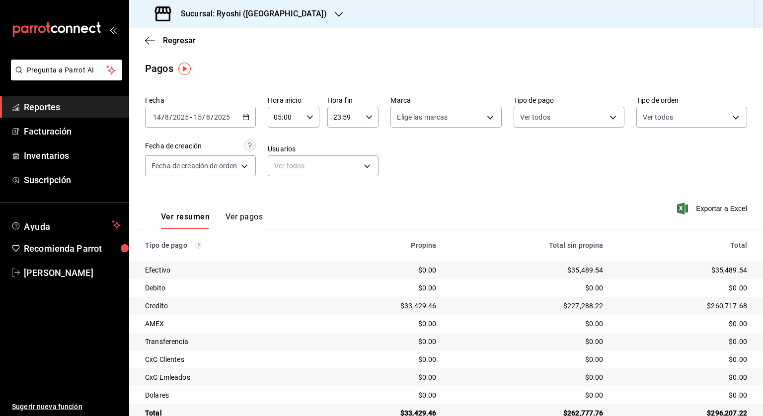
click at [368, 117] on icon "button" at bounding box center [369, 117] width 7 height 7
click at [338, 180] on span "04" at bounding box center [339, 183] width 9 height 8
type input "04:59"
click at [434, 174] on div at bounding box center [381, 208] width 763 height 416
